Goal: Task Accomplishment & Management: Complete application form

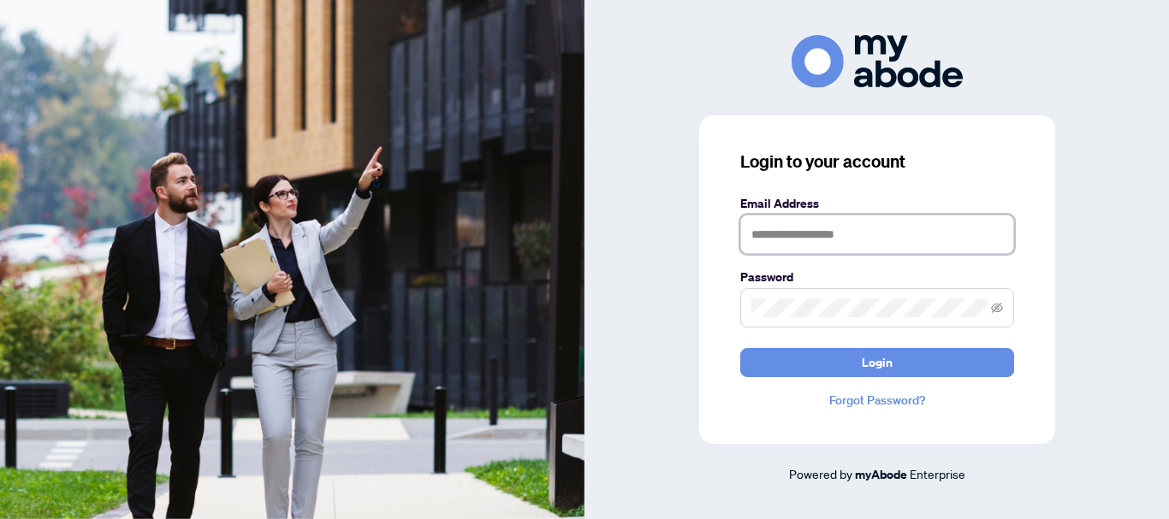
click at [841, 226] on input "text" at bounding box center [877, 234] width 274 height 39
type input "**********"
click at [740, 348] on button "Login" at bounding box center [877, 362] width 274 height 29
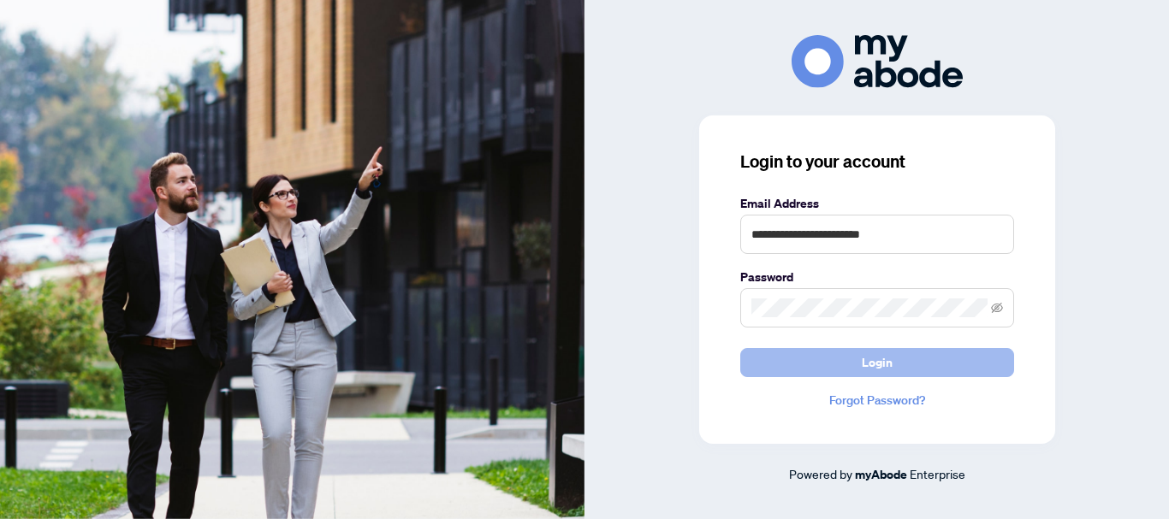
click at [883, 359] on span "Login" at bounding box center [877, 362] width 31 height 27
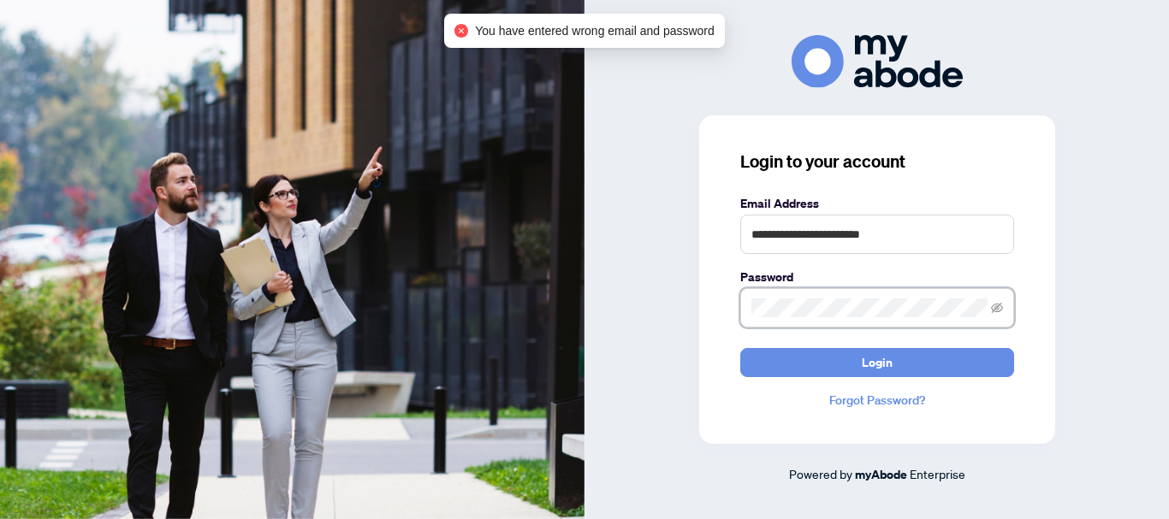
click at [616, 329] on div "**********" at bounding box center [877, 259] width 585 height 448
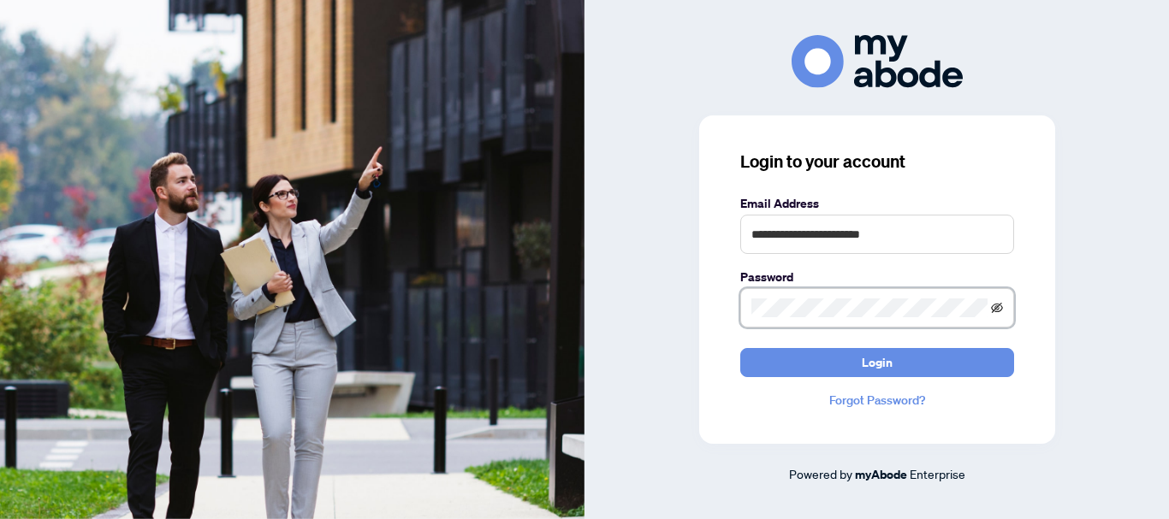
click at [999, 311] on icon "eye-invisible" at bounding box center [997, 308] width 12 height 12
click at [863, 300] on span at bounding box center [877, 307] width 274 height 39
click at [740, 348] on button "Login" at bounding box center [877, 362] width 274 height 29
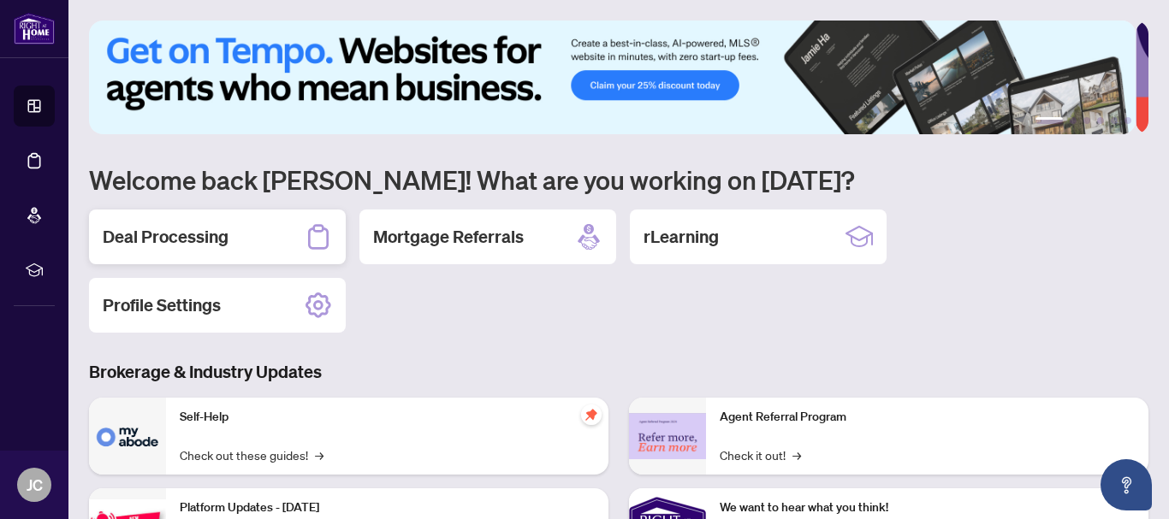
click at [236, 218] on div "Deal Processing" at bounding box center [217, 237] width 257 height 55
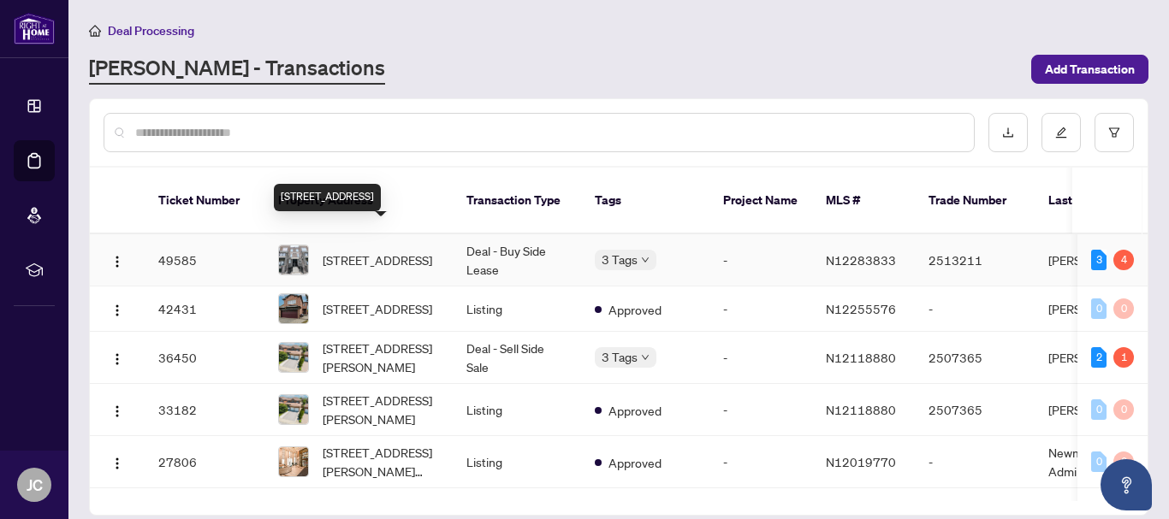
click at [431, 251] on span "[STREET_ADDRESS]" at bounding box center [378, 260] width 110 height 19
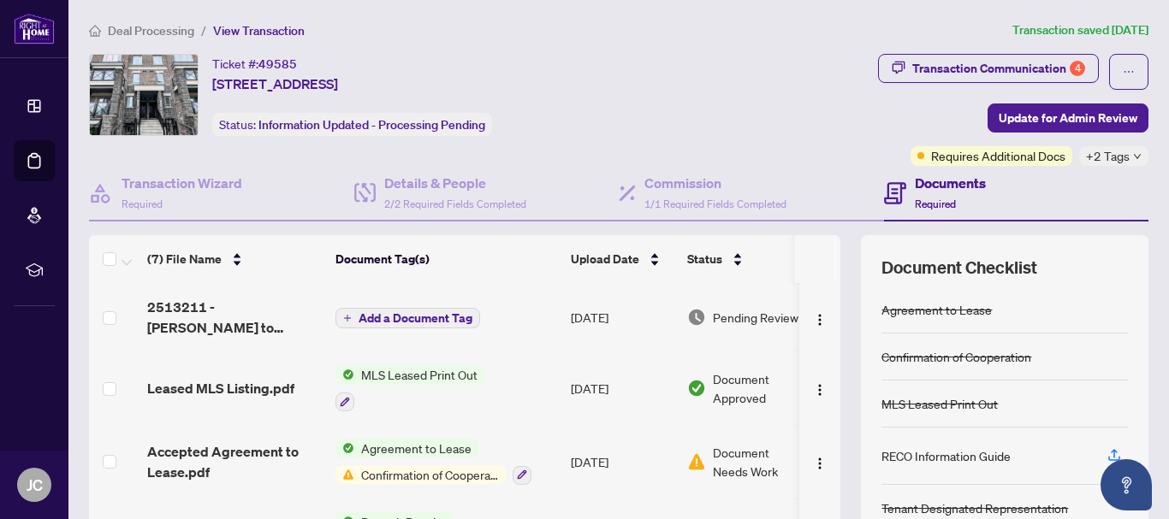
scroll to position [198, 0]
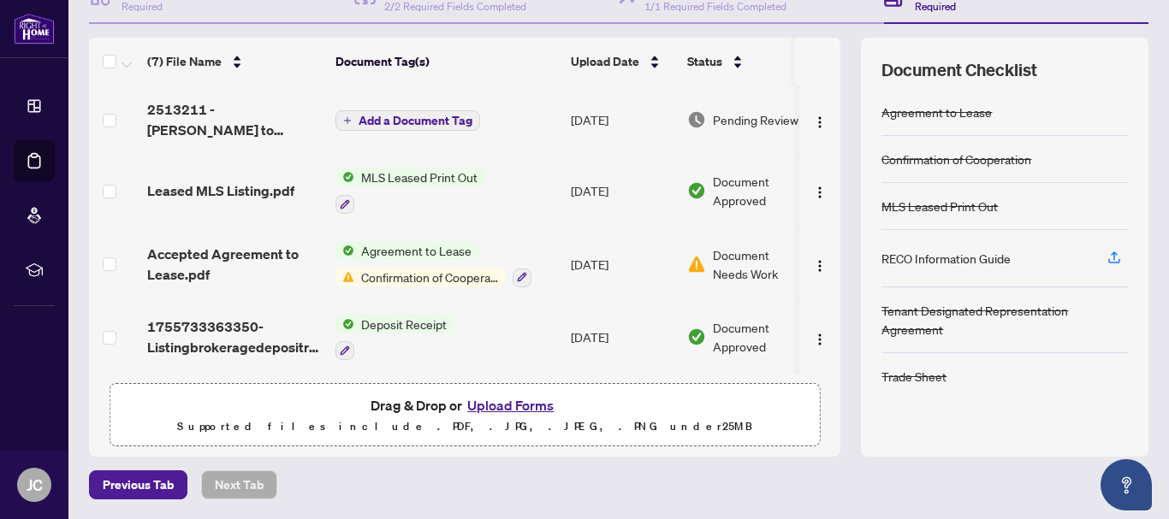
click at [506, 405] on button "Upload Forms" at bounding box center [510, 406] width 97 height 22
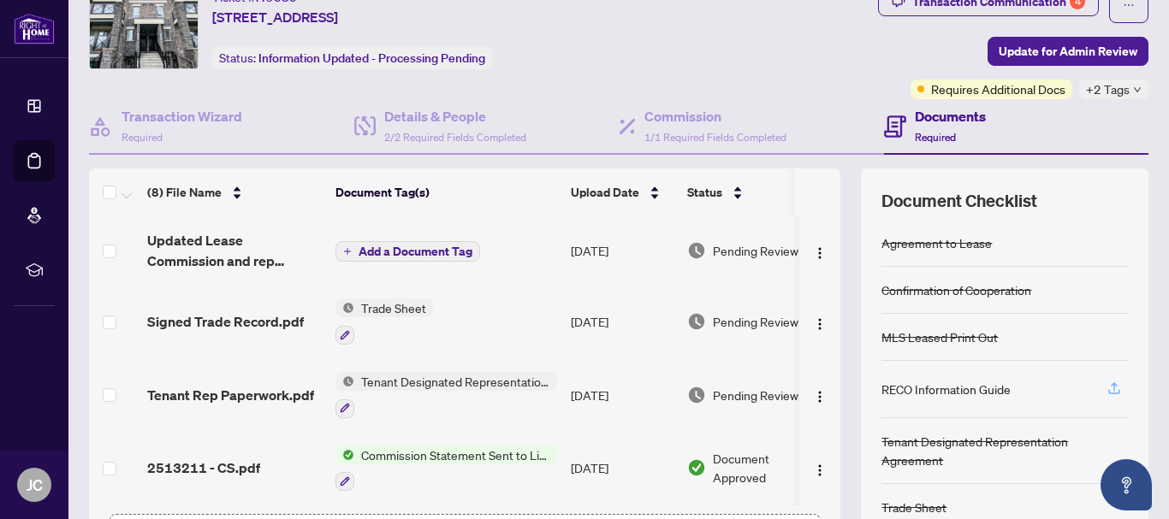
scroll to position [0, 0]
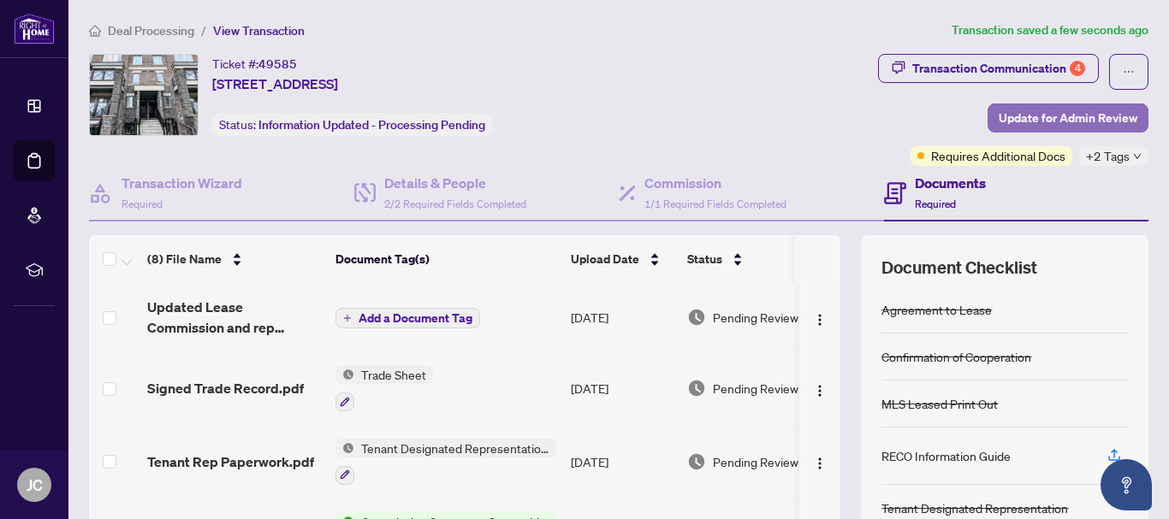
click at [1058, 118] on span "Update for Admin Review" at bounding box center [1068, 117] width 139 height 27
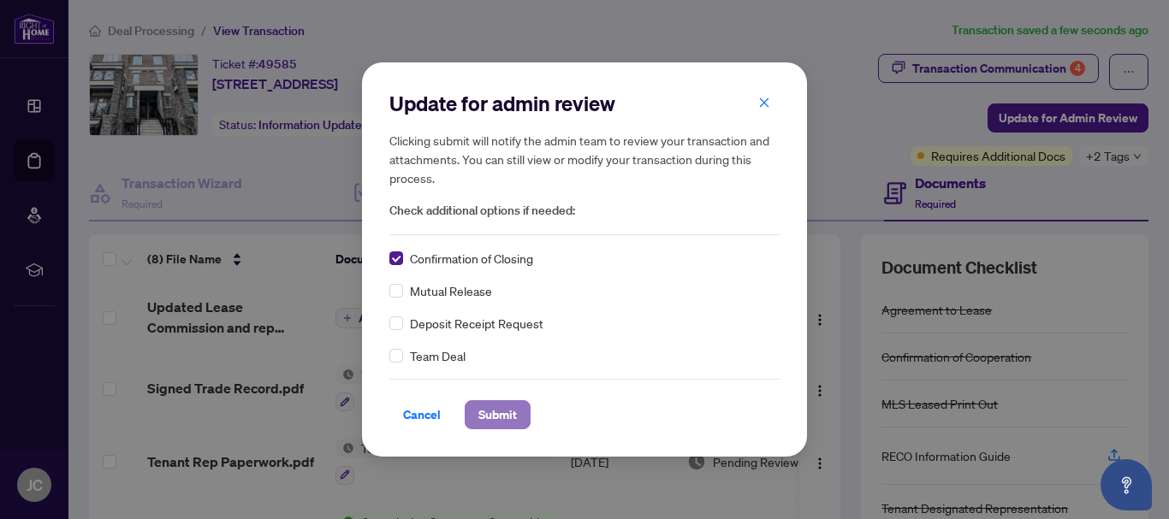
click at [499, 414] on span "Submit" at bounding box center [497, 414] width 39 height 27
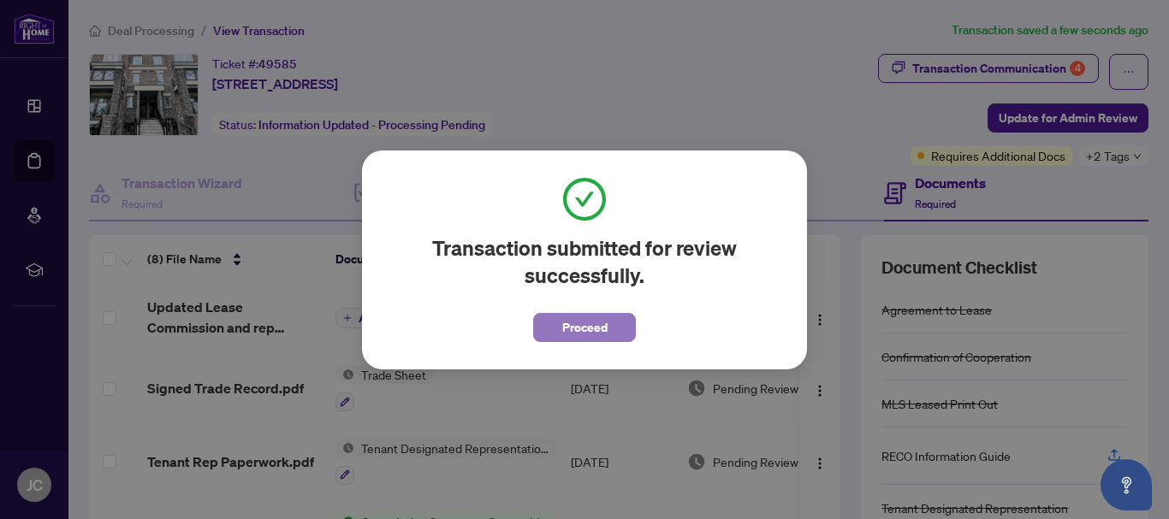
click at [584, 327] on span "Proceed" at bounding box center [584, 327] width 45 height 27
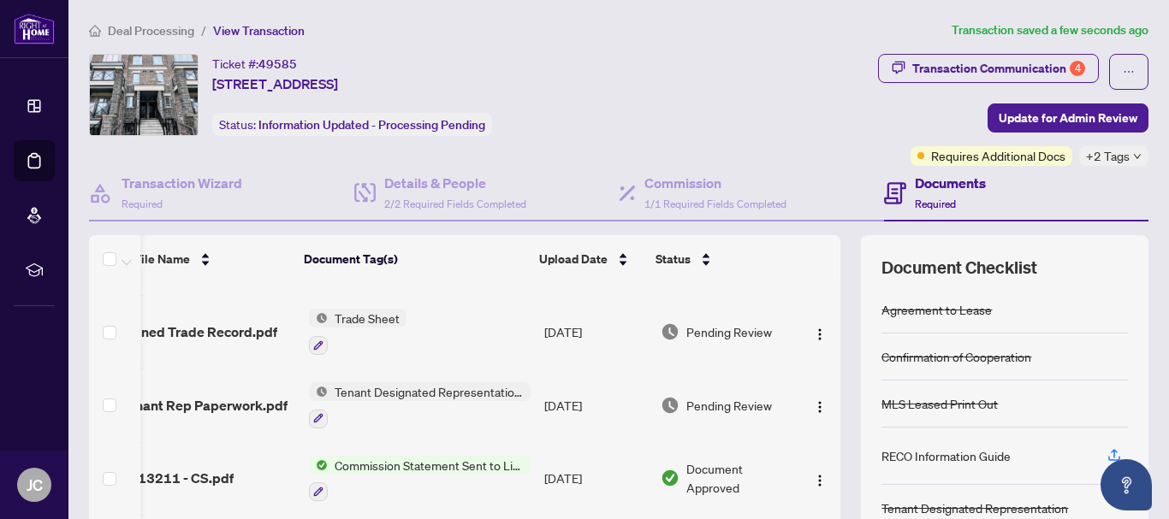
scroll to position [0, 44]
